Goal: Navigation & Orientation: Find specific page/section

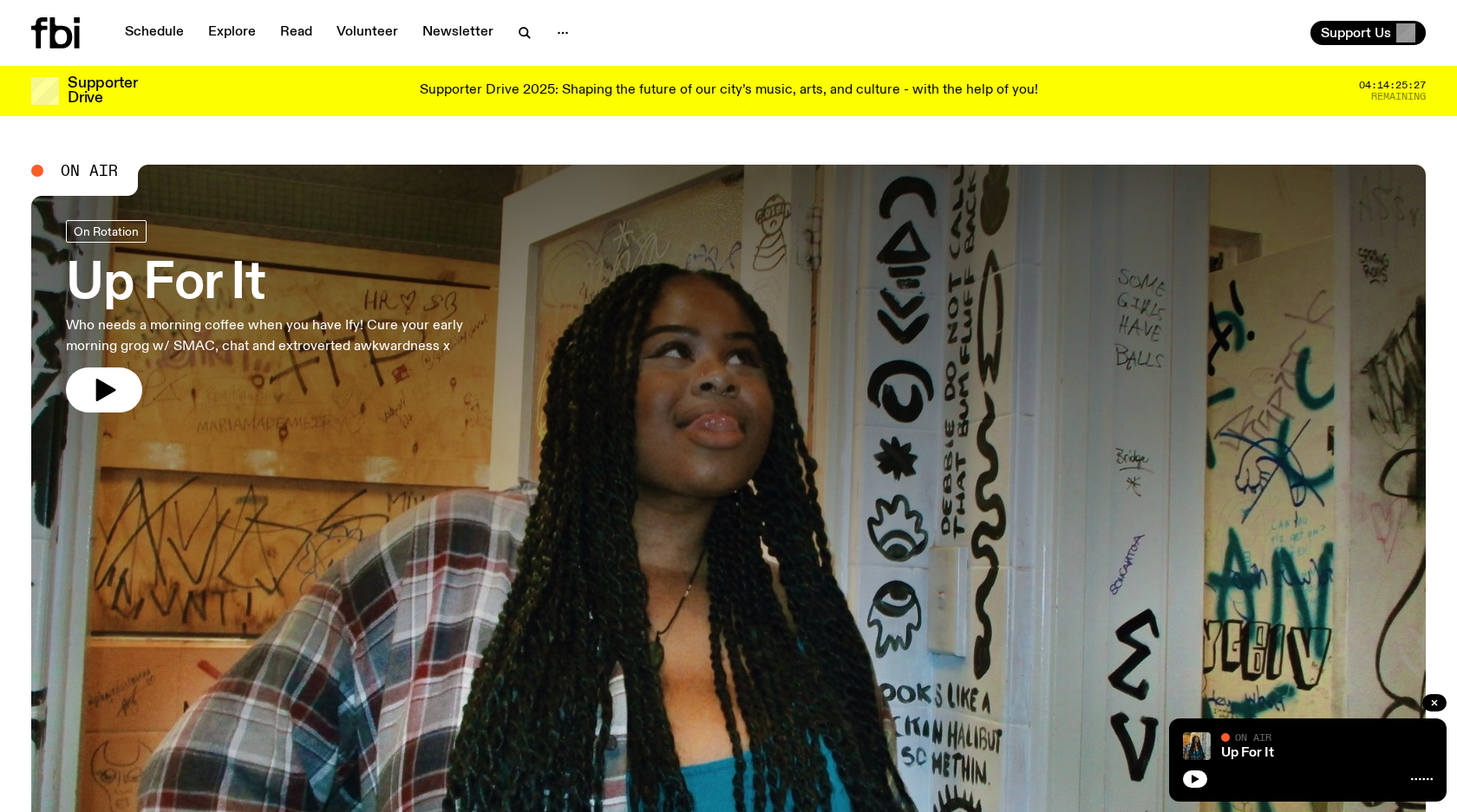
click at [76, 40] on icon at bounding box center [77, 38] width 5 height 23
click at [163, 40] on link "Schedule" at bounding box center [154, 33] width 79 height 24
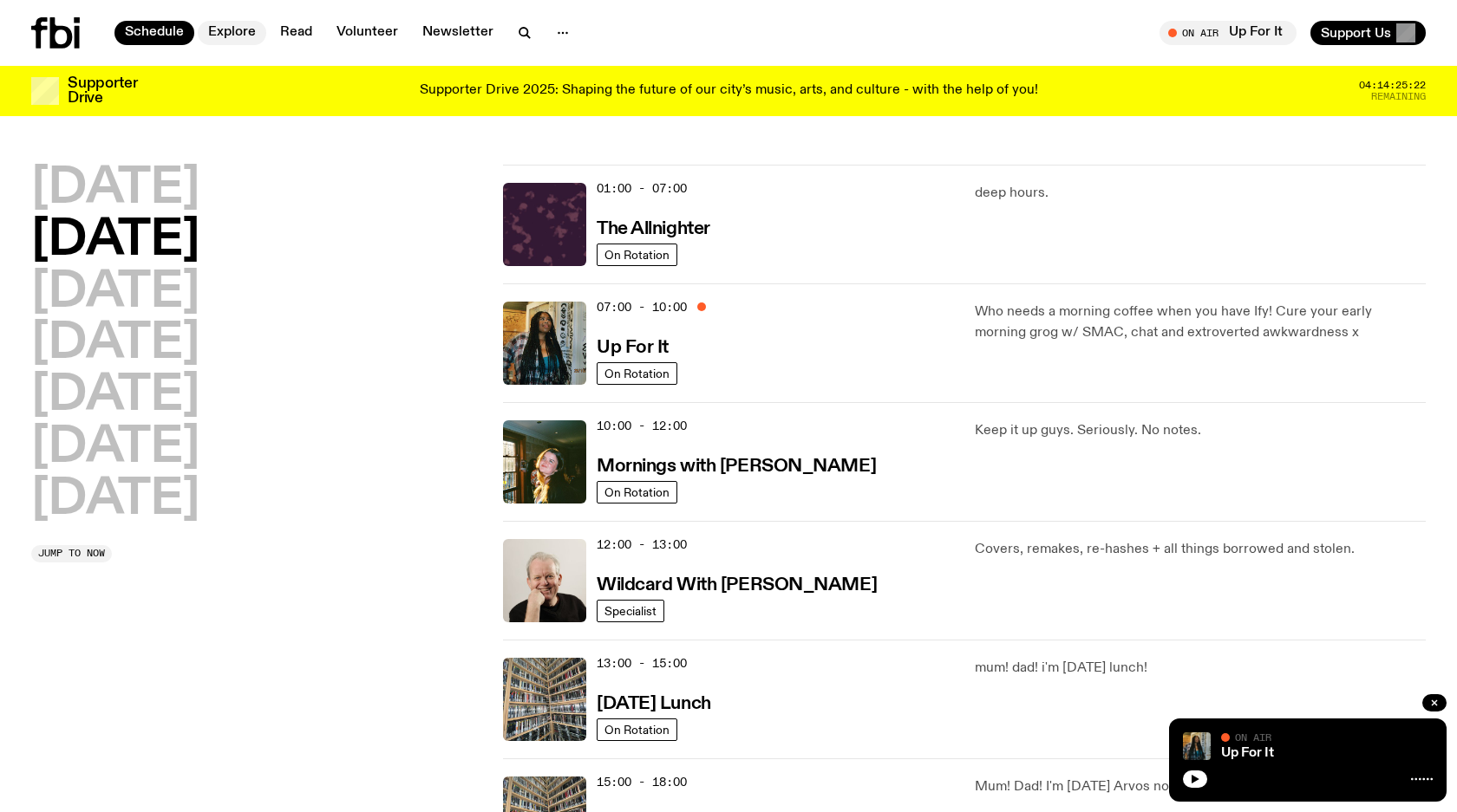
click at [235, 28] on link "Explore" at bounding box center [232, 33] width 69 height 24
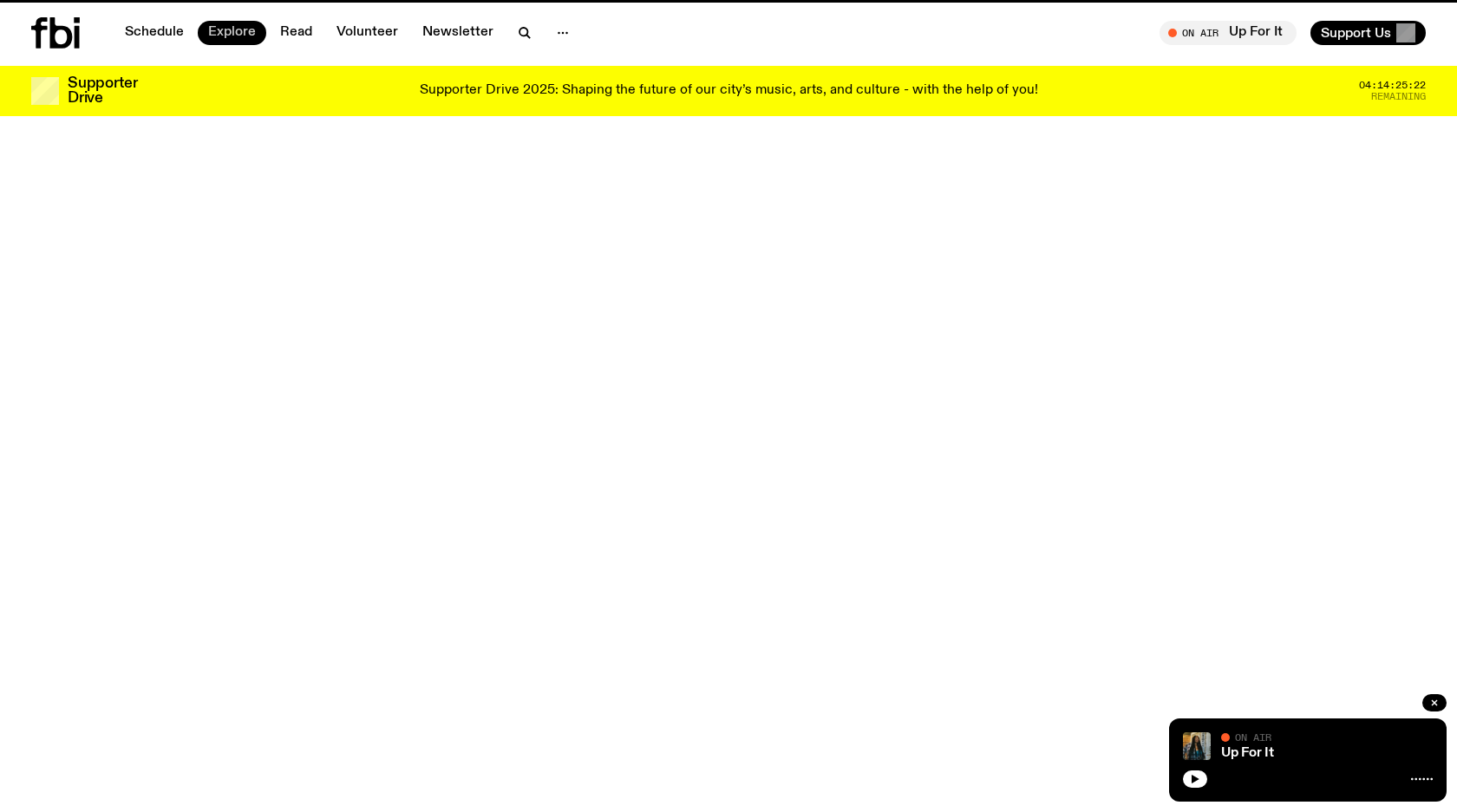
click at [235, 28] on link "Explore" at bounding box center [232, 33] width 69 height 24
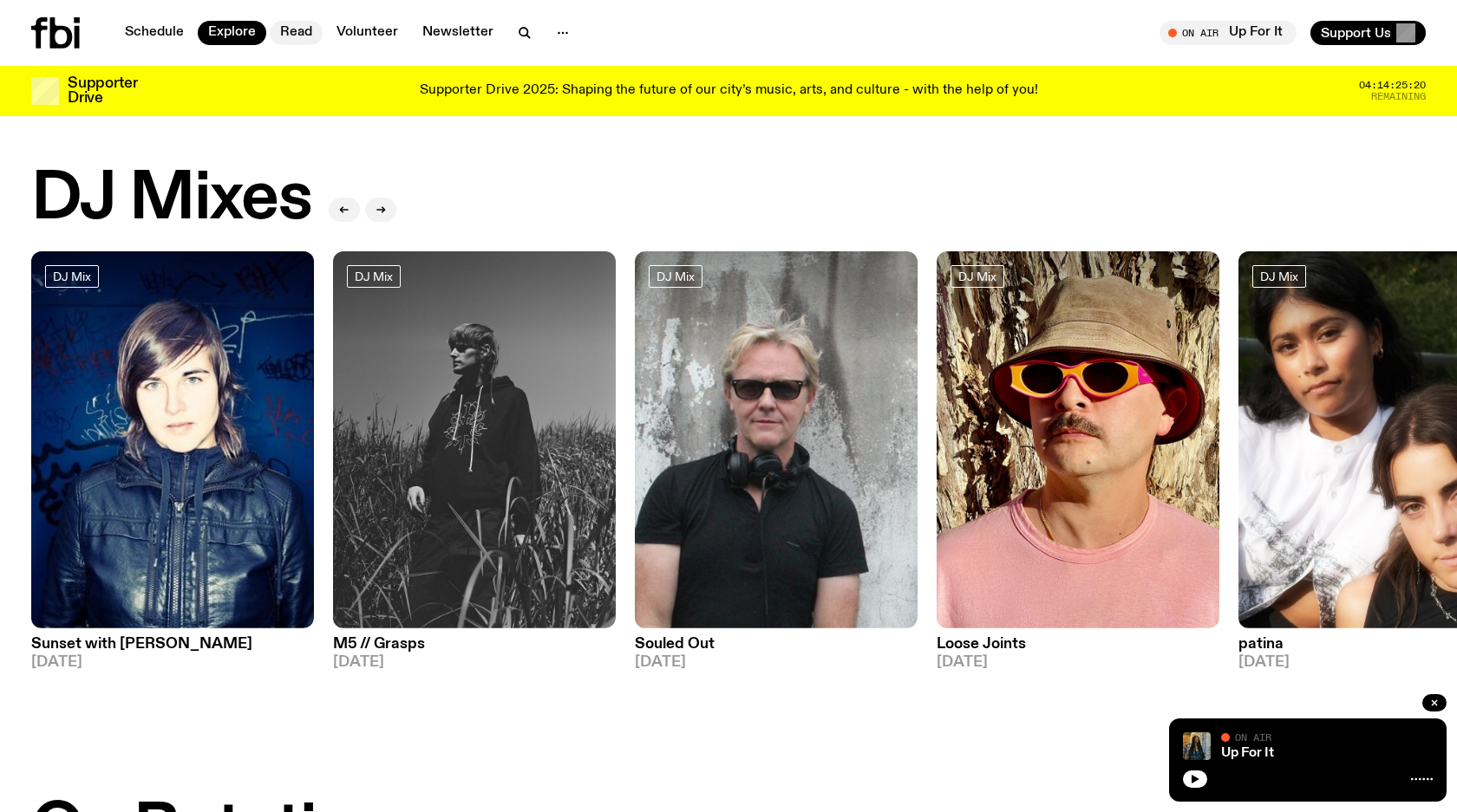
click at [280, 32] on link "Read" at bounding box center [296, 33] width 53 height 24
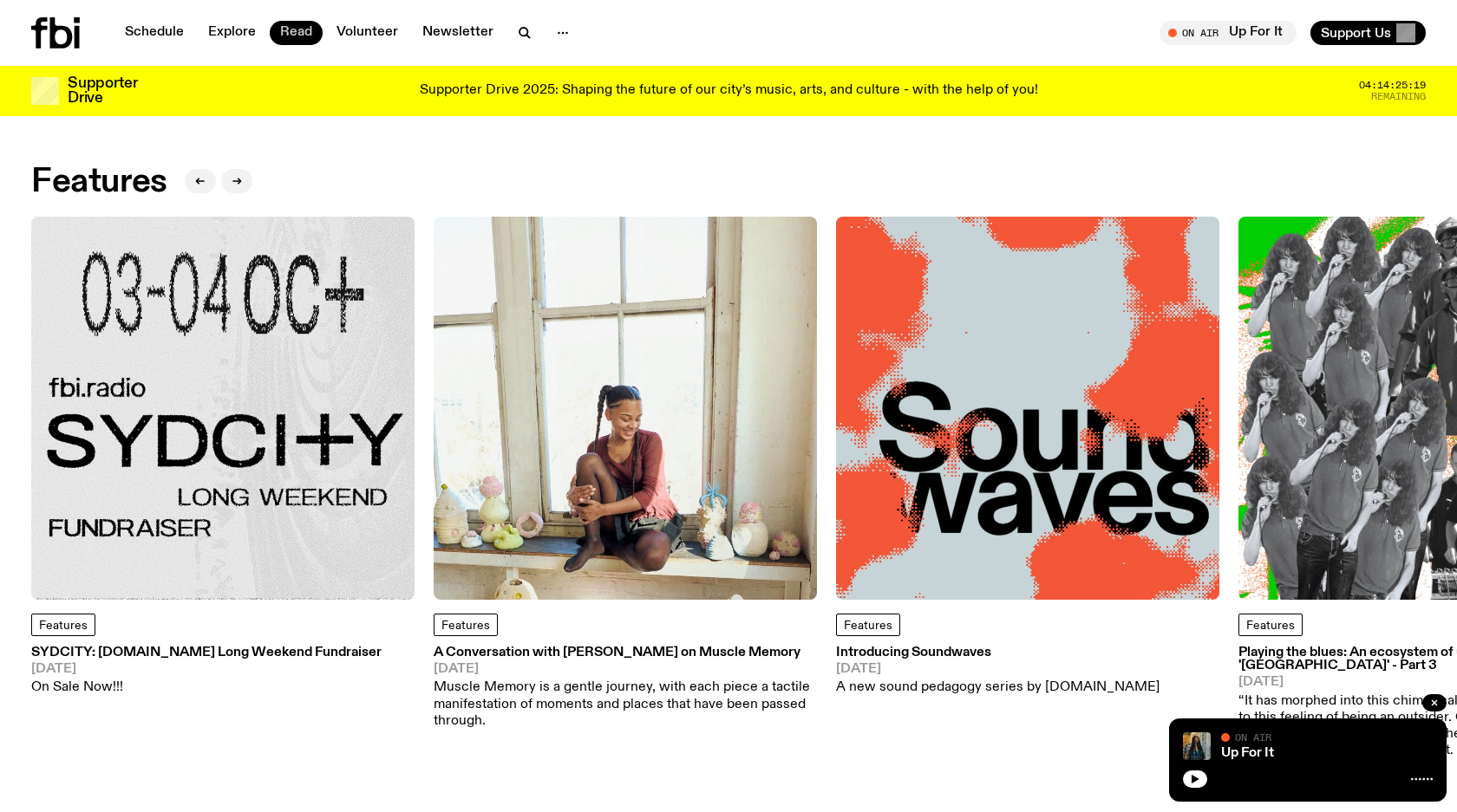
click at [273, 34] on link "Read" at bounding box center [296, 33] width 53 height 24
